Goal: Transaction & Acquisition: Purchase product/service

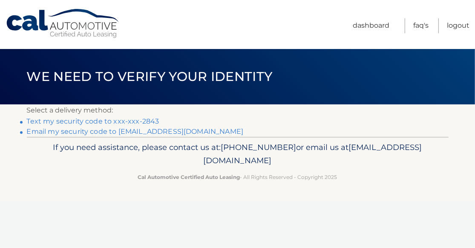
click at [127, 121] on link "Text my security code to xxx-xxx-2843" at bounding box center [93, 121] width 133 height 8
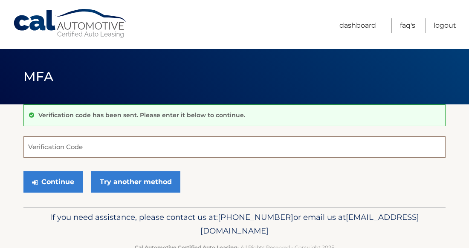
click at [119, 144] on input "Verification Code" at bounding box center [234, 146] width 422 height 21
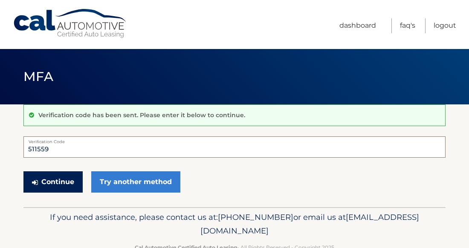
type input "511559"
click at [58, 183] on button "Continue" at bounding box center [52, 181] width 59 height 21
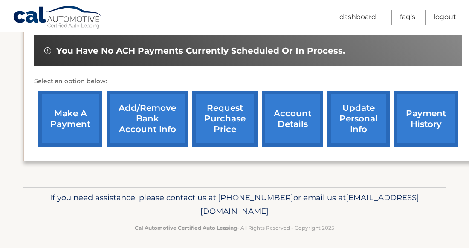
scroll to position [267, 0]
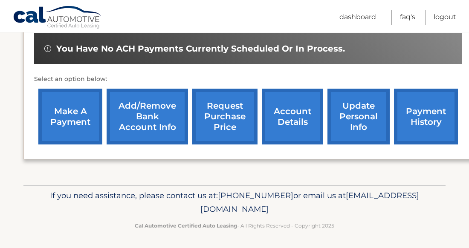
click at [69, 112] on link "make a payment" at bounding box center [70, 117] width 64 height 56
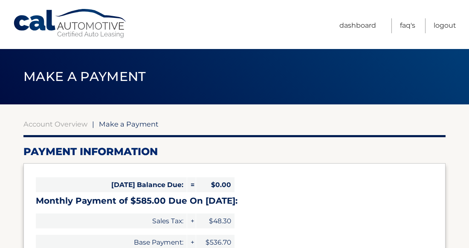
select select "YjM0NmUwMjAtZjVmZS00NWE5LTk3ZmUtODUyNmUxMWYyMGQ1"
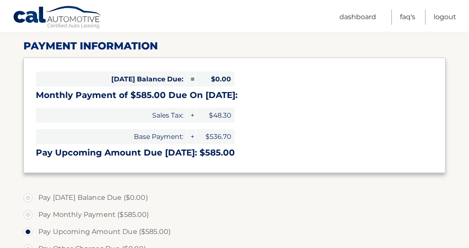
scroll to position [92, 0]
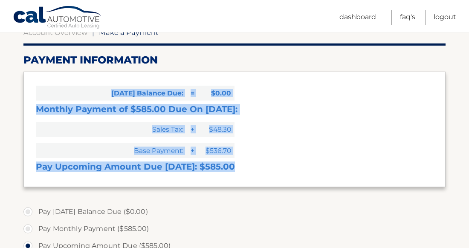
drag, startPoint x: 234, startPoint y: 168, endPoint x: 84, endPoint y: 67, distance: 181.4
click at [84, 67] on section "Account Overview | Make a Payment Payment Information Today's Balance Due: = $0…" at bounding box center [234, 240] width 422 height 425
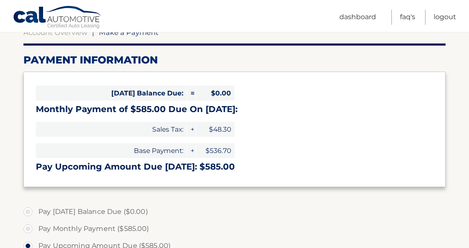
click at [455, 61] on section "Account Overview | Make a Payment Payment Information Today's Balance Due: = $0…" at bounding box center [234, 233] width 469 height 440
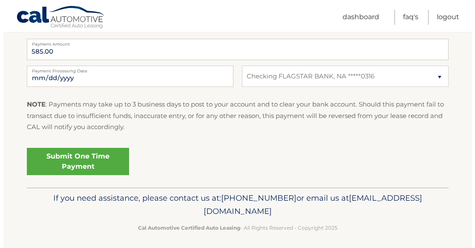
scroll to position [360, 0]
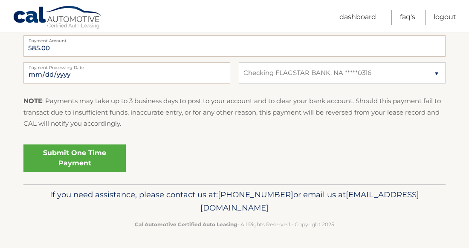
click at [86, 159] on link "Submit One Time Payment" at bounding box center [74, 158] width 102 height 27
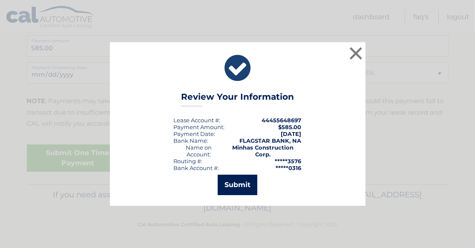
click at [240, 184] on button "Submit" at bounding box center [238, 185] width 40 height 20
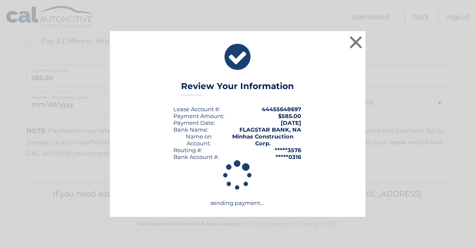
scroll to position [330, 0]
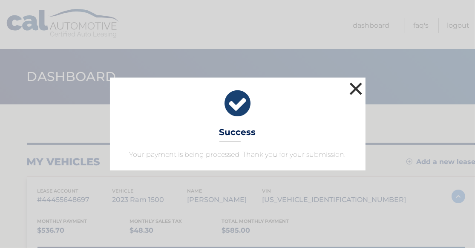
click at [357, 87] on button "×" at bounding box center [356, 88] width 17 height 17
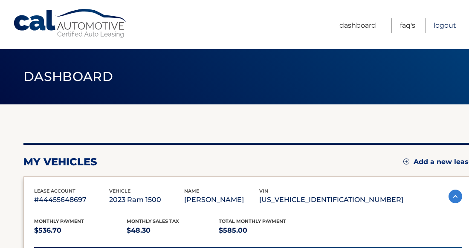
click at [454, 23] on link "Logout" at bounding box center [445, 25] width 23 height 15
